Goal: Transaction & Acquisition: Obtain resource

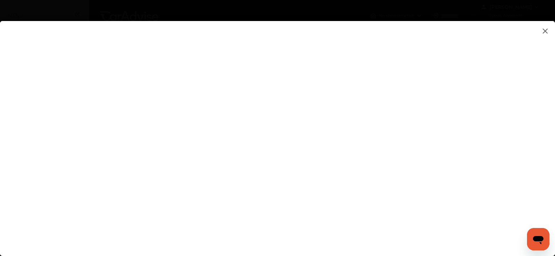
click at [377, 209] on flutter-view at bounding box center [277, 131] width 555 height 221
type input "**********"
click at [475, 133] on flutter-view at bounding box center [277, 131] width 555 height 221
click at [476, 94] on flutter-view at bounding box center [277, 131] width 555 height 221
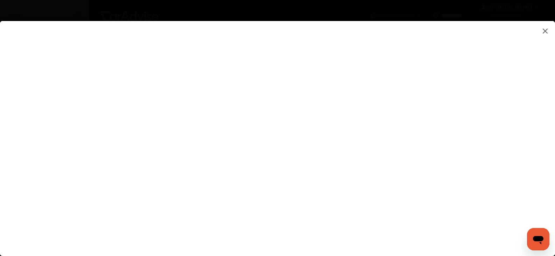
click at [476, 94] on flutter-view at bounding box center [277, 131] width 555 height 221
click at [476, 198] on flutter-view at bounding box center [277, 131] width 555 height 221
click at [404, 226] on flutter-view at bounding box center [277, 131] width 555 height 221
click at [554, 134] on flutter-view at bounding box center [277, 131] width 555 height 221
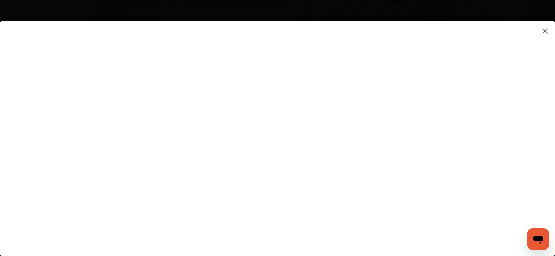
click at [422, 86] on flutter-view at bounding box center [277, 131] width 555 height 221
click at [422, 86] on flutter-view "****" at bounding box center [277, 131] width 555 height 221
type textarea "****"
click at [393, 178] on flutter-view at bounding box center [277, 131] width 555 height 221
click at [474, 63] on flutter-view at bounding box center [277, 131] width 555 height 221
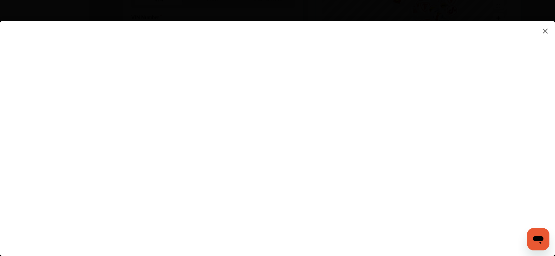
click at [474, 124] on flutter-view at bounding box center [277, 131] width 555 height 221
click at [354, 91] on flutter-view at bounding box center [277, 131] width 555 height 221
type input "*********"
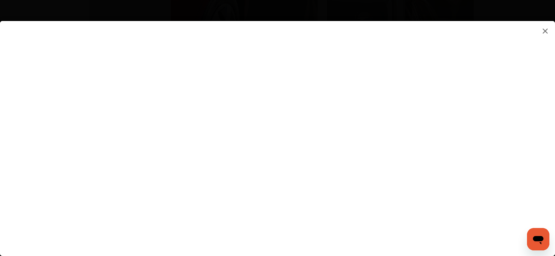
click at [327, 130] on flutter-view "*********" at bounding box center [277, 131] width 555 height 221
click at [470, 130] on flutter-view at bounding box center [277, 131] width 555 height 221
click at [422, 170] on flutter-view at bounding box center [277, 131] width 555 height 221
click at [550, 182] on flutter-view at bounding box center [277, 131] width 555 height 221
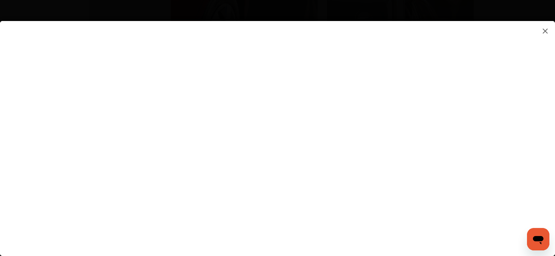
click at [314, 196] on flutter-view at bounding box center [277, 131] width 555 height 221
click at [400, 212] on flutter-view at bounding box center [277, 131] width 555 height 221
click at [554, 143] on flutter-view at bounding box center [277, 131] width 555 height 221
click at [543, 33] on img at bounding box center [545, 31] width 8 height 9
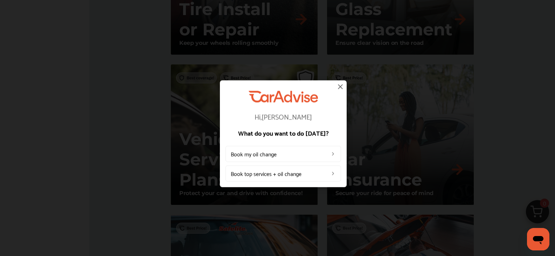
click at [341, 84] on img at bounding box center [340, 86] width 8 height 8
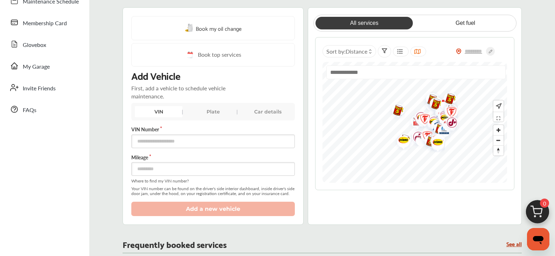
scroll to position [97, 0]
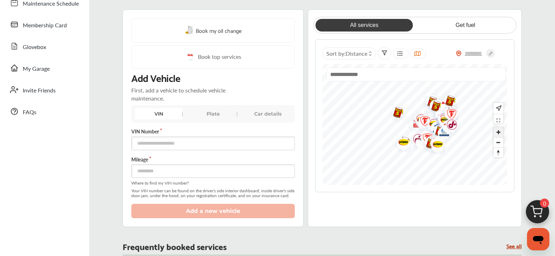
click at [499, 132] on span "Zoom in" at bounding box center [498, 132] width 10 height 10
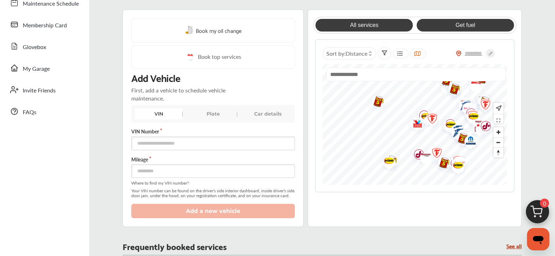
click at [464, 19] on link "Get fuel" at bounding box center [464, 25] width 97 height 13
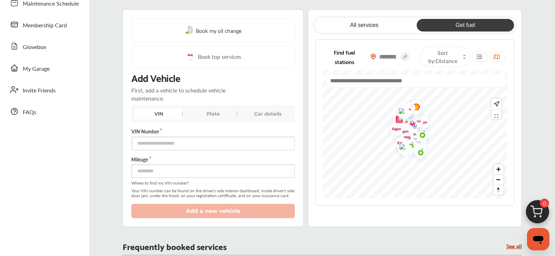
click at [392, 55] on input "text" at bounding box center [388, 56] width 24 height 7
type input "*****"
click at [440, 57] on span "Distance" at bounding box center [446, 61] width 22 height 8
click at [440, 76] on label at bounding box center [440, 76] width 10 height 0
click at [406, 55] on icon at bounding box center [404, 53] width 9 height 9
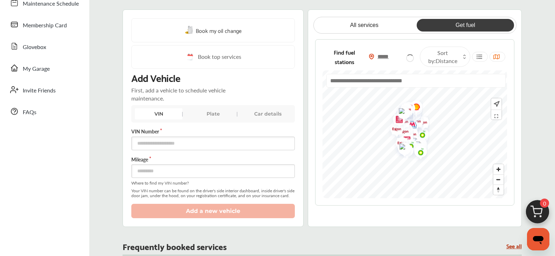
type input "*****"
click at [497, 167] on span "Zoom in" at bounding box center [498, 169] width 10 height 10
click at [500, 170] on span "Zoom in" at bounding box center [498, 169] width 10 height 10
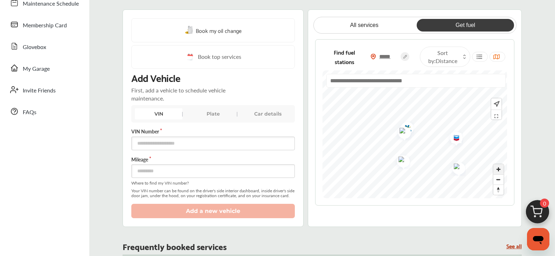
click at [497, 173] on span "Zoom in" at bounding box center [498, 169] width 10 height 10
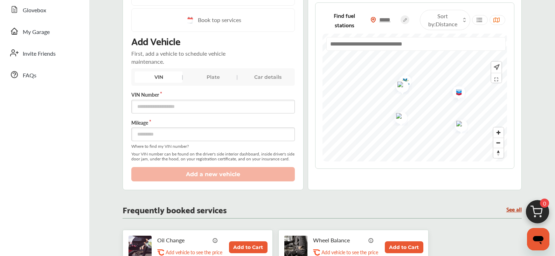
scroll to position [0, 0]
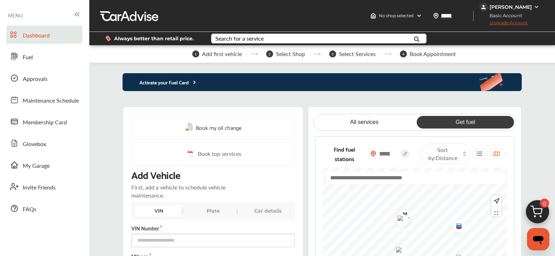
click at [535, 6] on img at bounding box center [536, 7] width 6 height 6
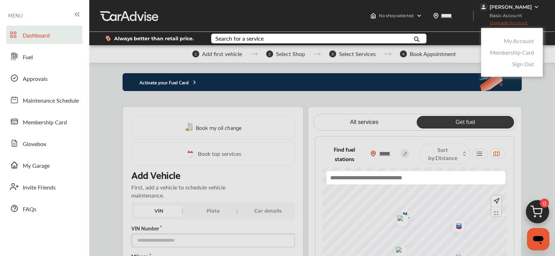
click at [527, 64] on link "Sign Out" at bounding box center [523, 64] width 22 height 8
